Goal: Communication & Community: Answer question/provide support

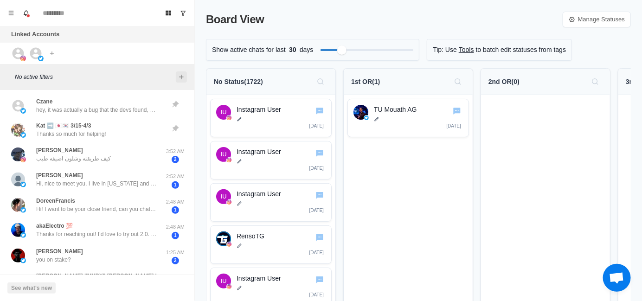
click at [182, 77] on icon "Add filters" at bounding box center [181, 76] width 7 height 7
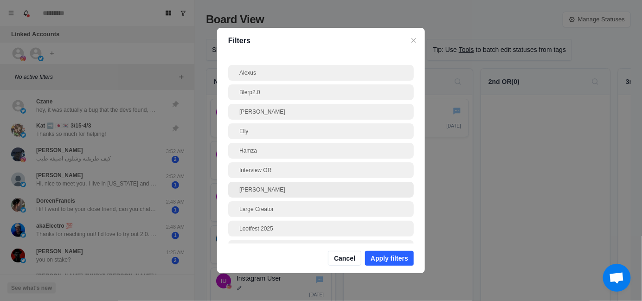
click at [292, 193] on div "[PERSON_NAME]" at bounding box center [320, 190] width 163 height 8
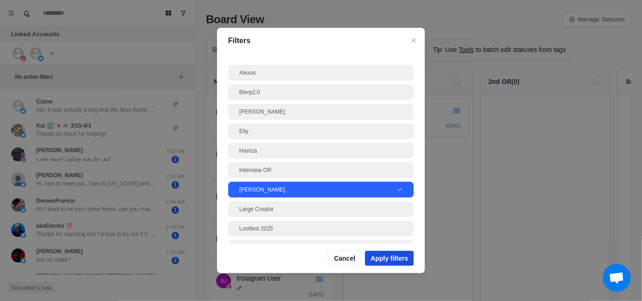
click at [399, 260] on button "Apply filters" at bounding box center [389, 258] width 49 height 15
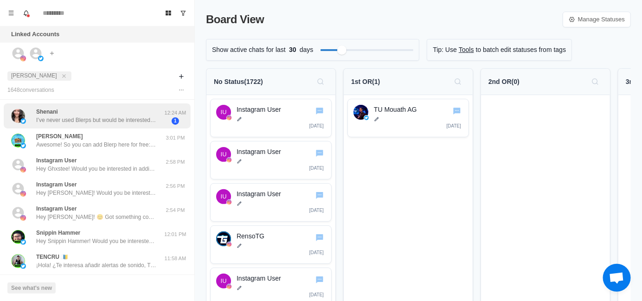
click at [87, 126] on div "Shenani I’ve never used Blerps but would be interested in more info. 12:24 AM 1" at bounding box center [97, 116] width 187 height 26
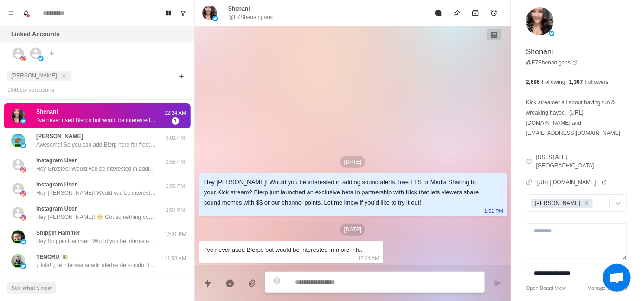
click at [335, 284] on textarea at bounding box center [386, 282] width 182 height 13
click at [311, 278] on textarea at bounding box center [386, 282] width 182 height 13
paste textarea "**********"
type textarea "*"
type textarea "**********"
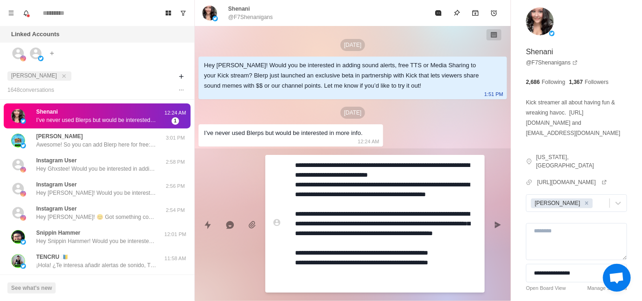
type textarea "*"
type textarea "**********"
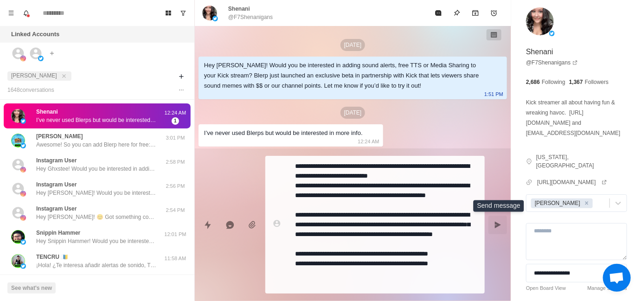
click at [496, 223] on icon "Send message" at bounding box center [498, 224] width 6 height 6
type textarea "*"
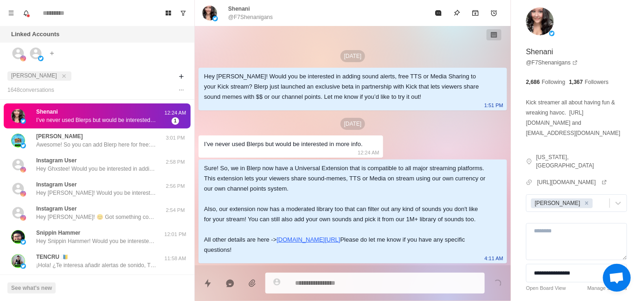
click at [250, 19] on p "@F7Shenanigans" at bounding box center [250, 17] width 45 height 8
click at [264, 15] on p "@F7Shenanigans" at bounding box center [250, 17] width 45 height 8
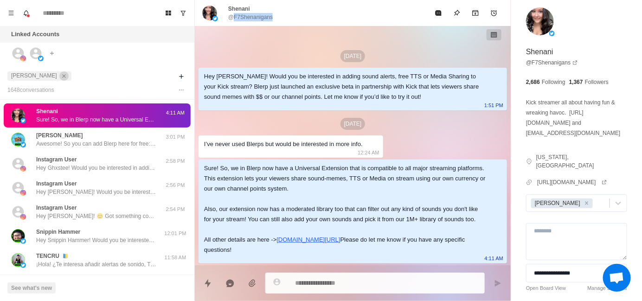
click at [61, 78] on icon "close" at bounding box center [64, 76] width 6 height 6
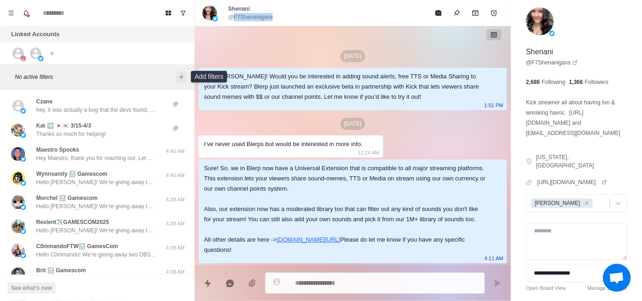
click at [179, 76] on icon "Add filters" at bounding box center [181, 76] width 7 height 7
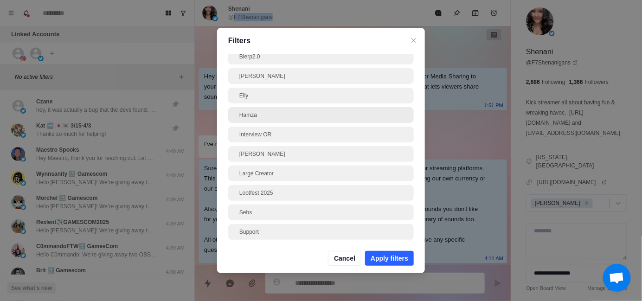
scroll to position [66, 0]
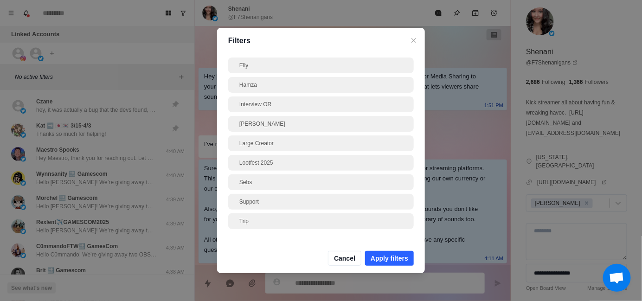
click at [618, 191] on div "Filters Alexus Blerp2.0 [PERSON_NAME] Interview OR [PERSON_NAME] Creator Lootfe…" at bounding box center [321, 150] width 642 height 301
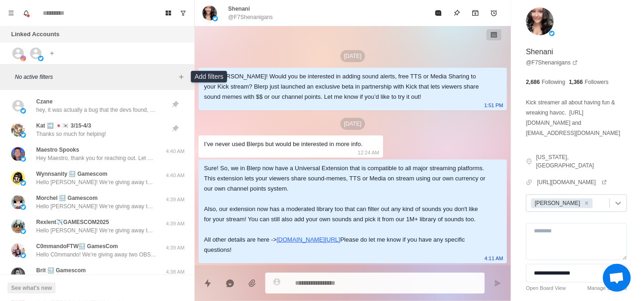
click at [614, 206] on icon at bounding box center [618, 203] width 9 height 9
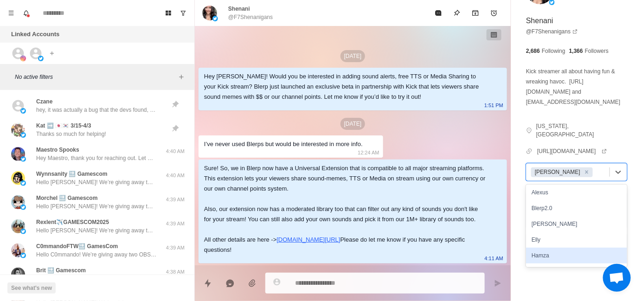
scroll to position [0, 0]
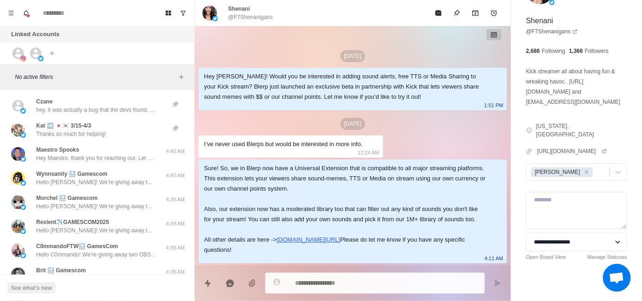
click at [625, 188] on div "**********" at bounding box center [576, 135] width 131 height 333
click at [6, 10] on button "Menu" at bounding box center [11, 13] width 15 height 15
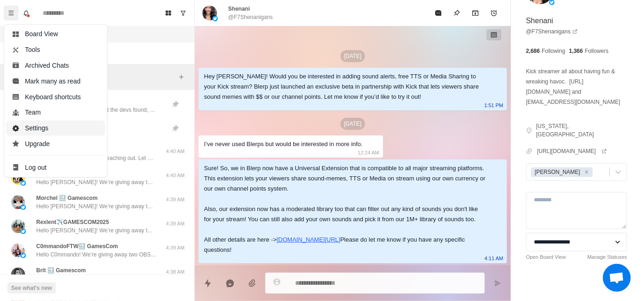
click at [40, 129] on button "Settings" at bounding box center [55, 129] width 99 height 16
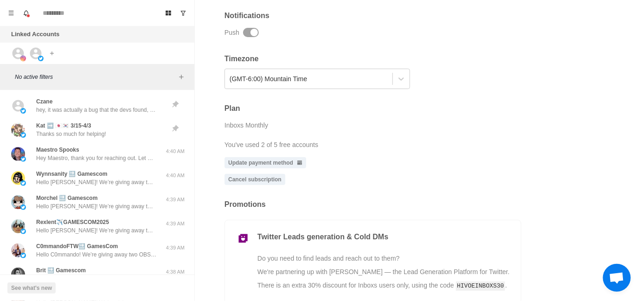
scroll to position [302, 0]
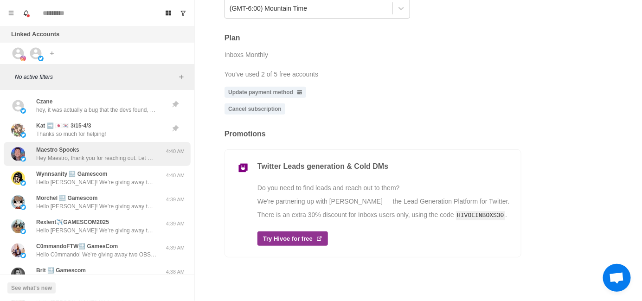
click at [98, 151] on div "Maestro Spooks Hey Maestro, thank you for reaching out. Let me see if we can ge…" at bounding box center [96, 154] width 121 height 17
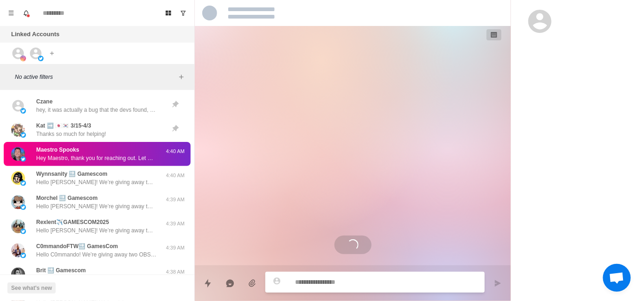
scroll to position [106, 0]
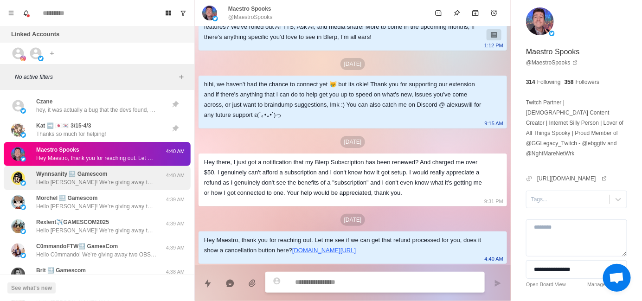
click at [107, 179] on p "Hello [PERSON_NAME]! We’re giving away two OBSBOT cameras, a blerpy plushie and…" at bounding box center [96, 182] width 121 height 8
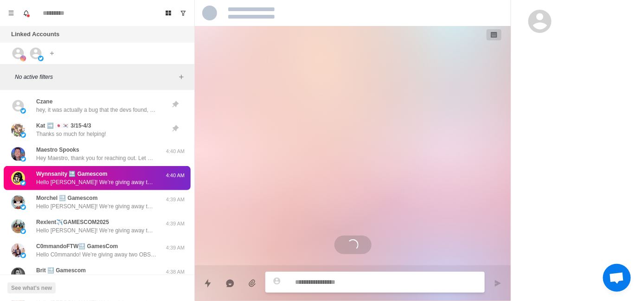
scroll to position [0, 0]
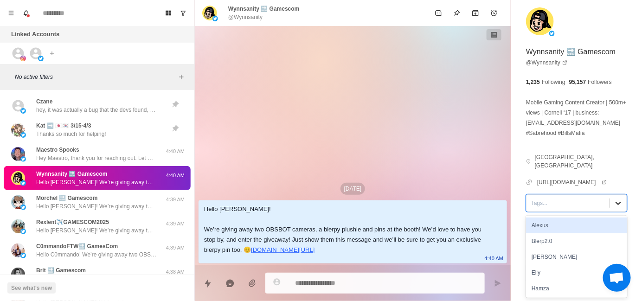
click at [614, 200] on icon at bounding box center [618, 203] width 9 height 9
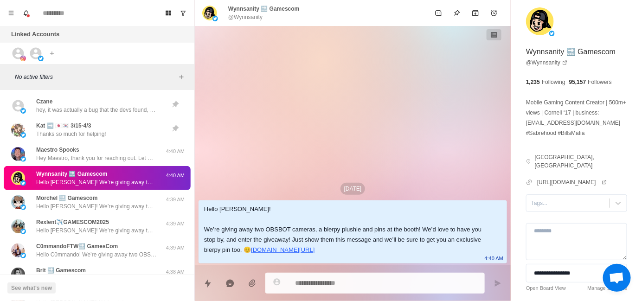
click at [164, 175] on p "4:40 AM" at bounding box center [175, 176] width 23 height 8
click at [182, 80] on icon "Add filters" at bounding box center [181, 76] width 7 height 7
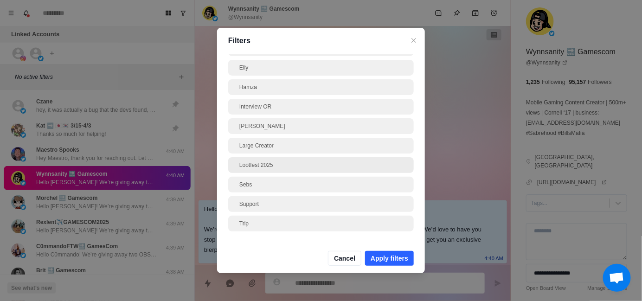
scroll to position [66, 0]
click at [460, 95] on div "Filters Alexus Blerp2.0 [PERSON_NAME] Interview OR [PERSON_NAME] Creator Lootfe…" at bounding box center [321, 150] width 642 height 301
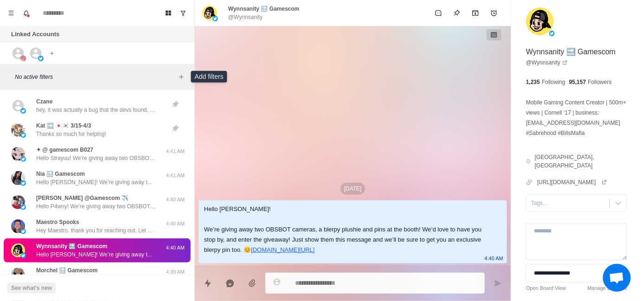
type textarea "*"
